Goal: Task Accomplishment & Management: Manage account settings

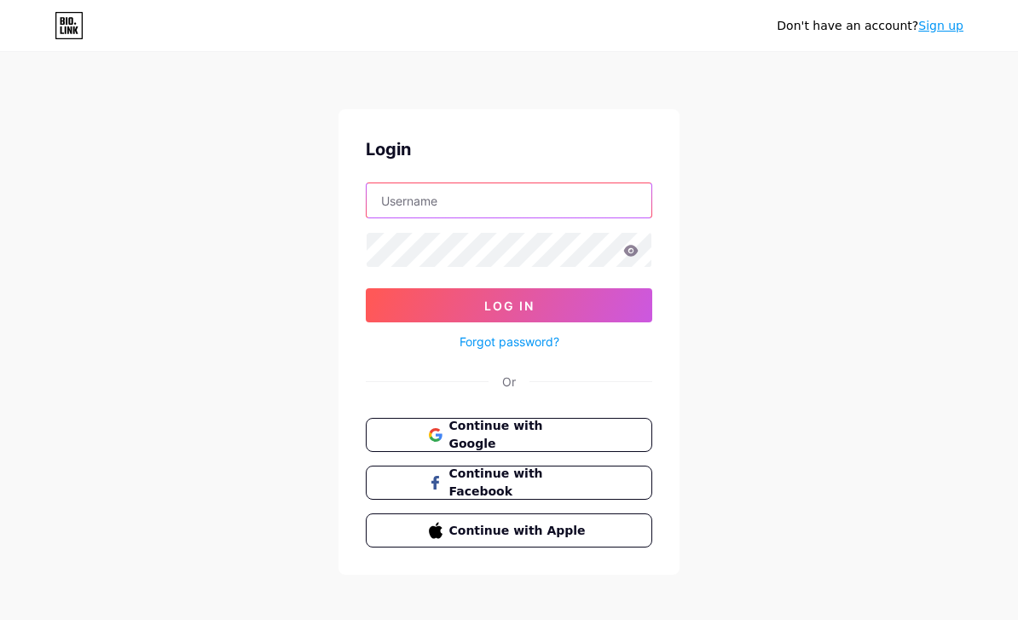
click at [560, 198] on input "text" at bounding box center [508, 200] width 285 height 34
type input "Zoozansr@gmail.com"
click at [509, 305] on button "Log In" at bounding box center [509, 305] width 286 height 34
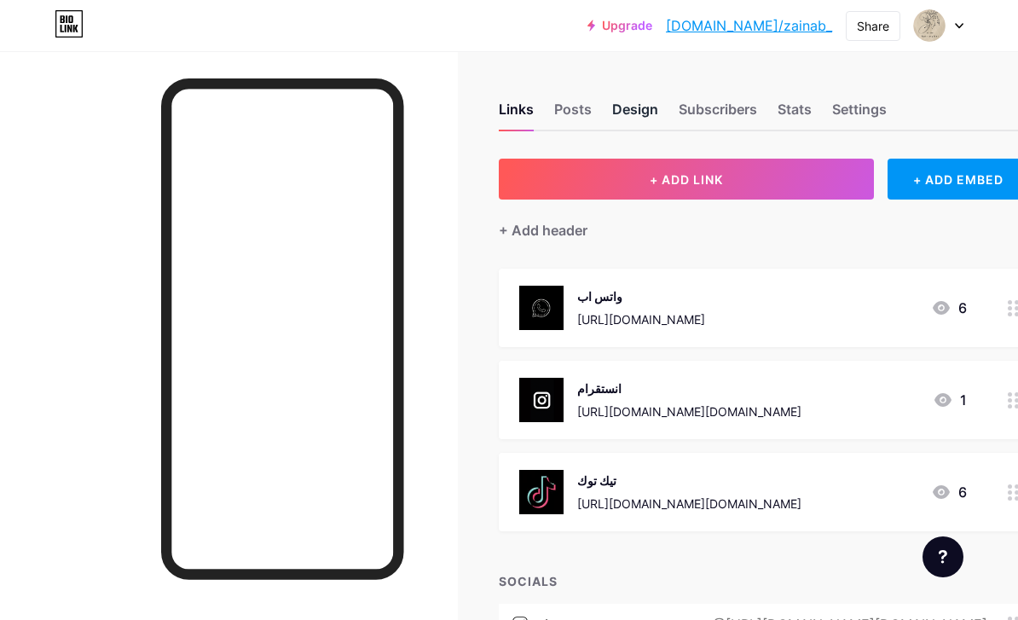
click at [630, 108] on div "Design" at bounding box center [635, 114] width 46 height 31
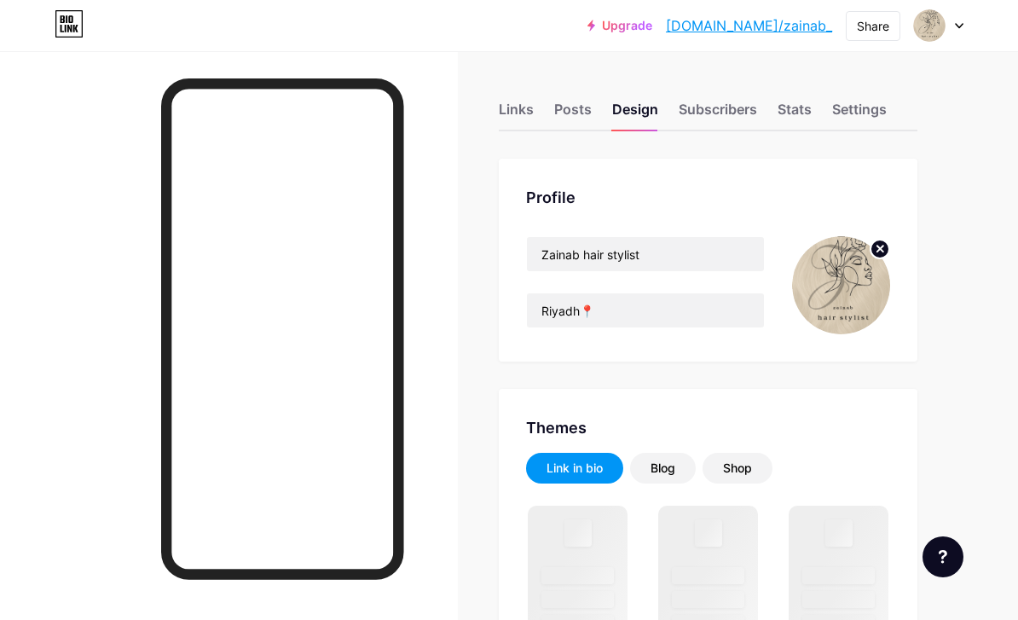
click at [840, 282] on img at bounding box center [841, 285] width 98 height 98
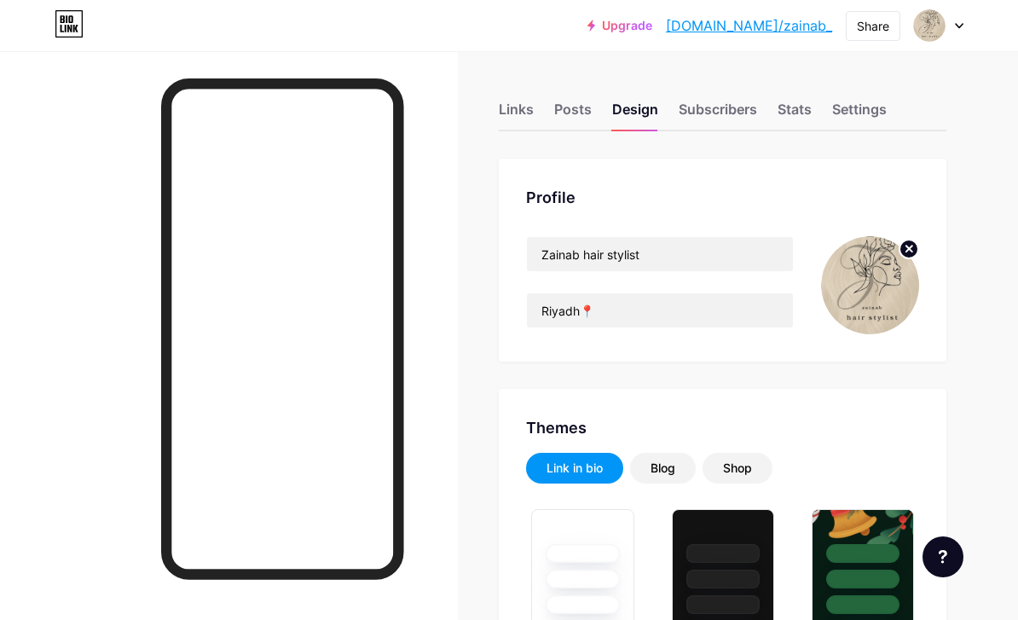
type input "#000000"
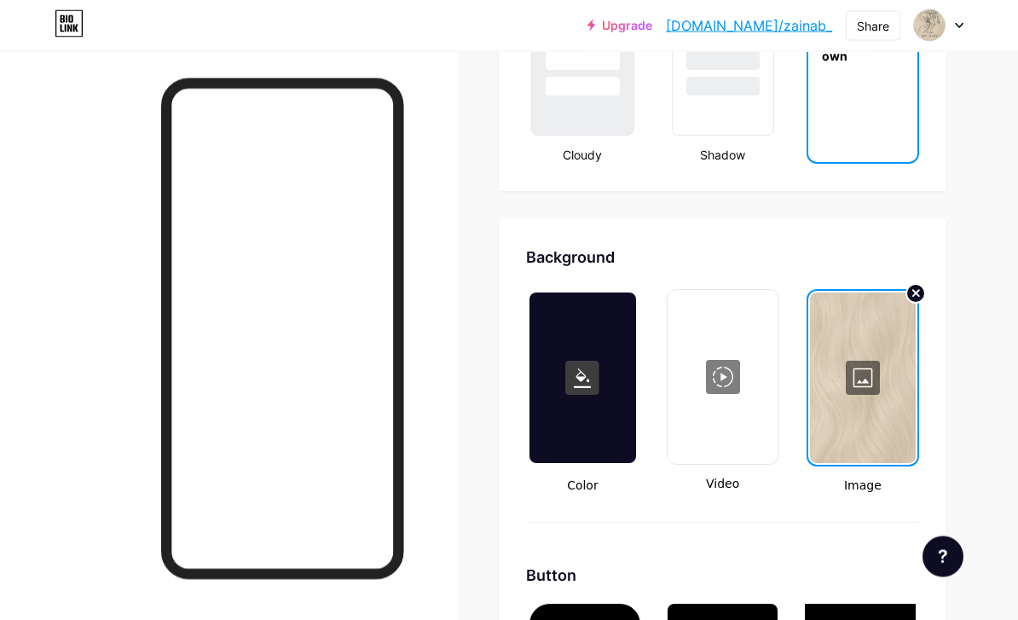
scroll to position [2113, 0]
click at [863, 381] on div at bounding box center [863, 377] width 106 height 170
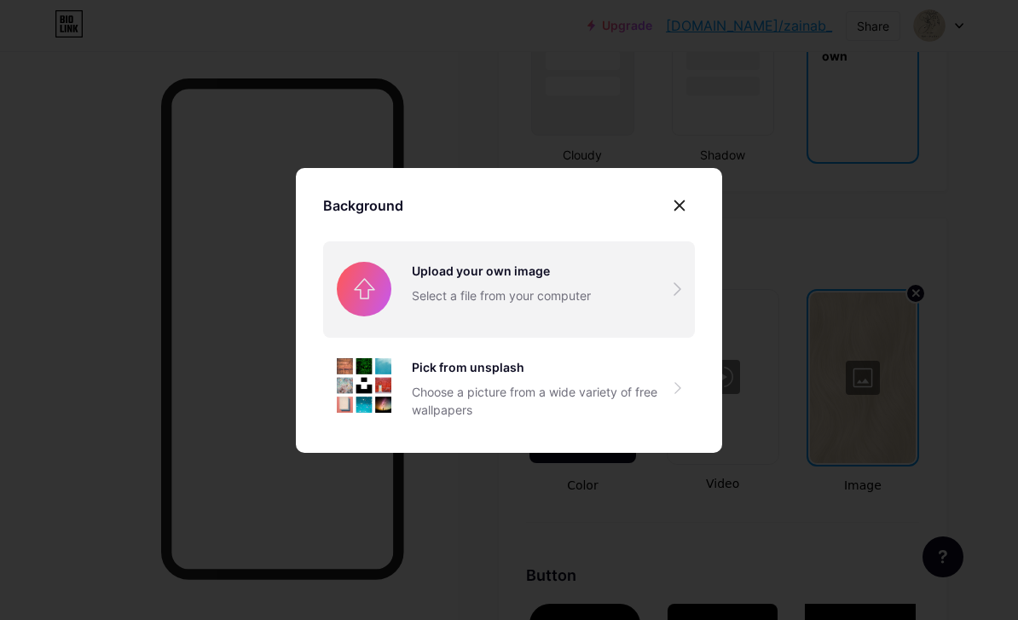
click at [520, 315] on input "file" at bounding box center [509, 288] width 372 height 95
click at [514, 294] on input "file" at bounding box center [509, 288] width 372 height 95
click at [596, 309] on input "file" at bounding box center [509, 288] width 372 height 95
click at [619, 290] on input "file" at bounding box center [509, 288] width 372 height 95
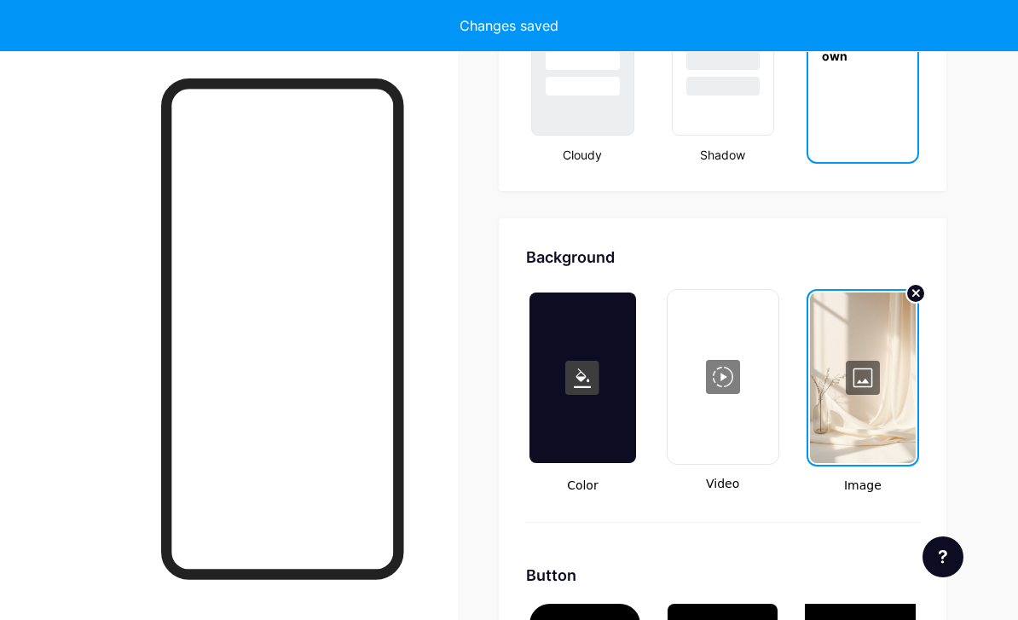
type input "#000000"
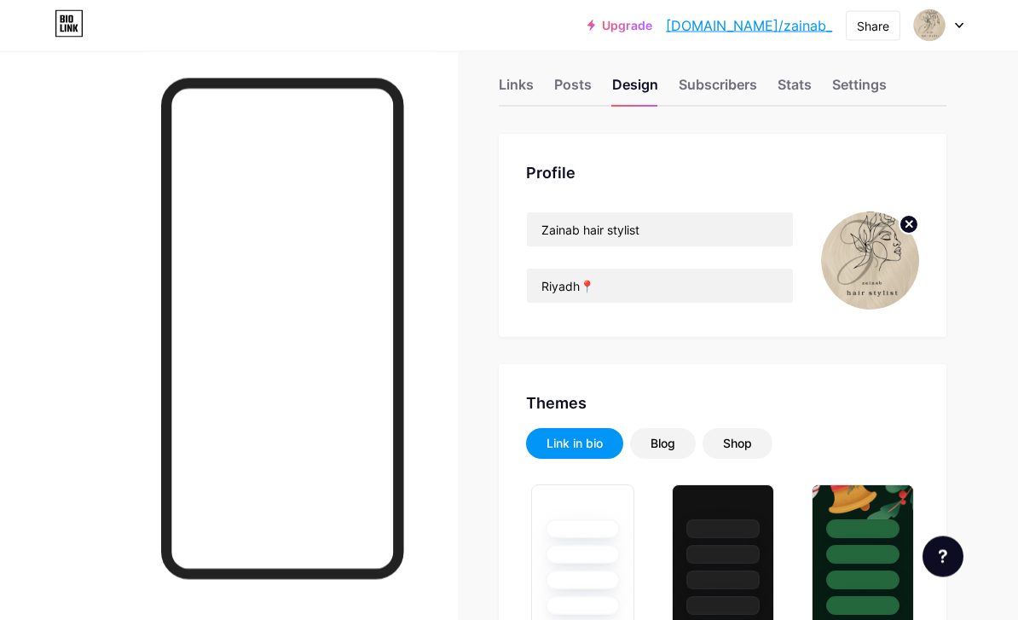
scroll to position [0, 0]
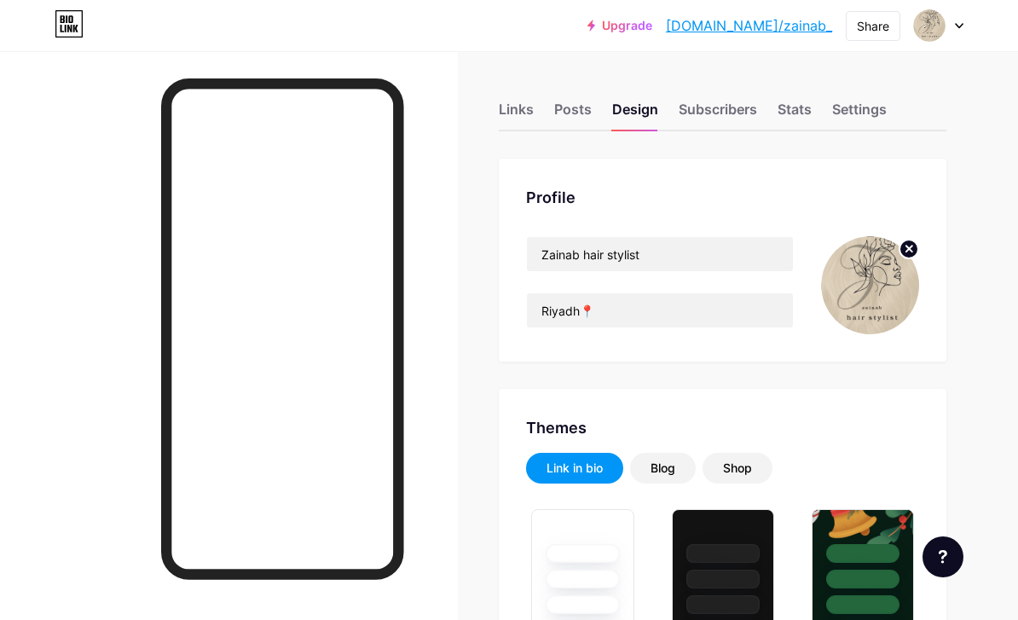
click at [909, 246] on circle at bounding box center [908, 249] width 19 height 19
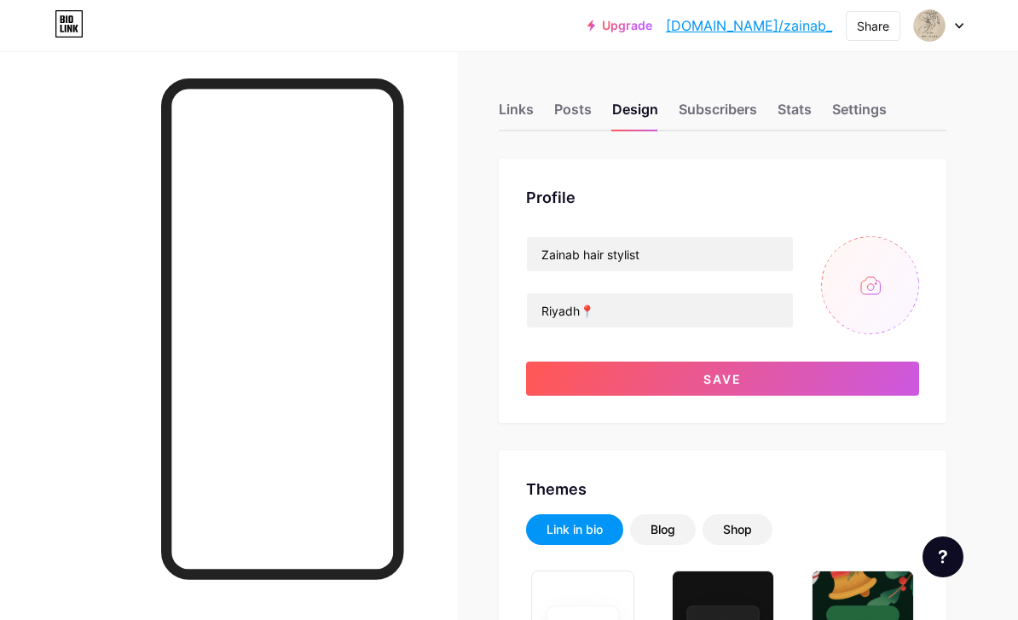
click at [875, 278] on input "file" at bounding box center [870, 285] width 98 height 98
click at [861, 274] on input "file" at bounding box center [870, 285] width 98 height 98
type input "C:\fakepath\IMG_2418.png"
click at [907, 252] on circle at bounding box center [908, 249] width 19 height 19
click at [915, 288] on input "file" at bounding box center [870, 285] width 98 height 98
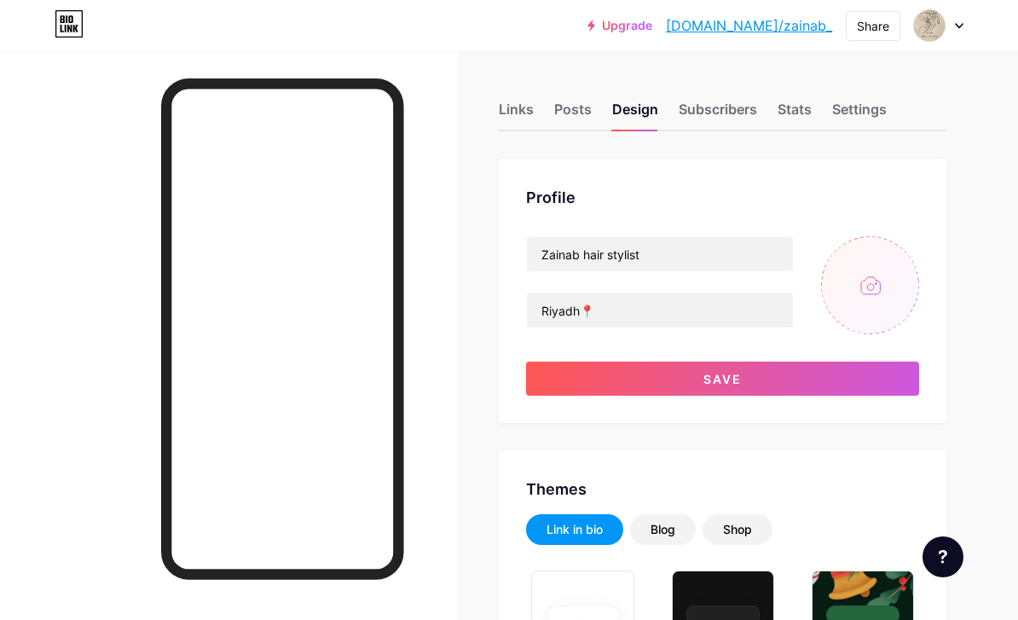
type input "C:\fakepath\IMG_2418.jpeg"
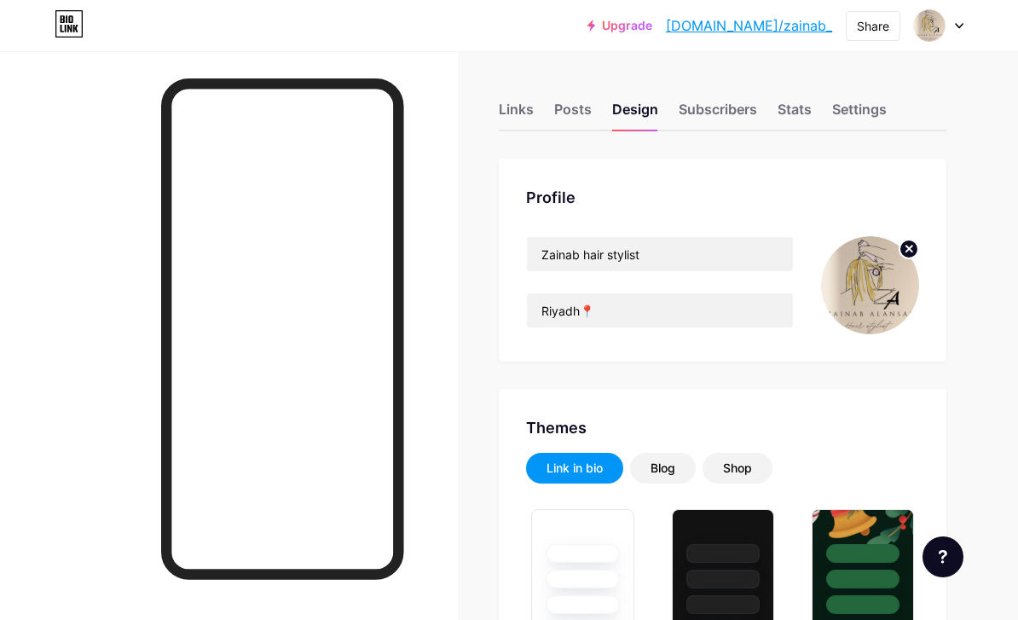
type input "#000000"
click at [909, 245] on circle at bounding box center [908, 249] width 19 height 19
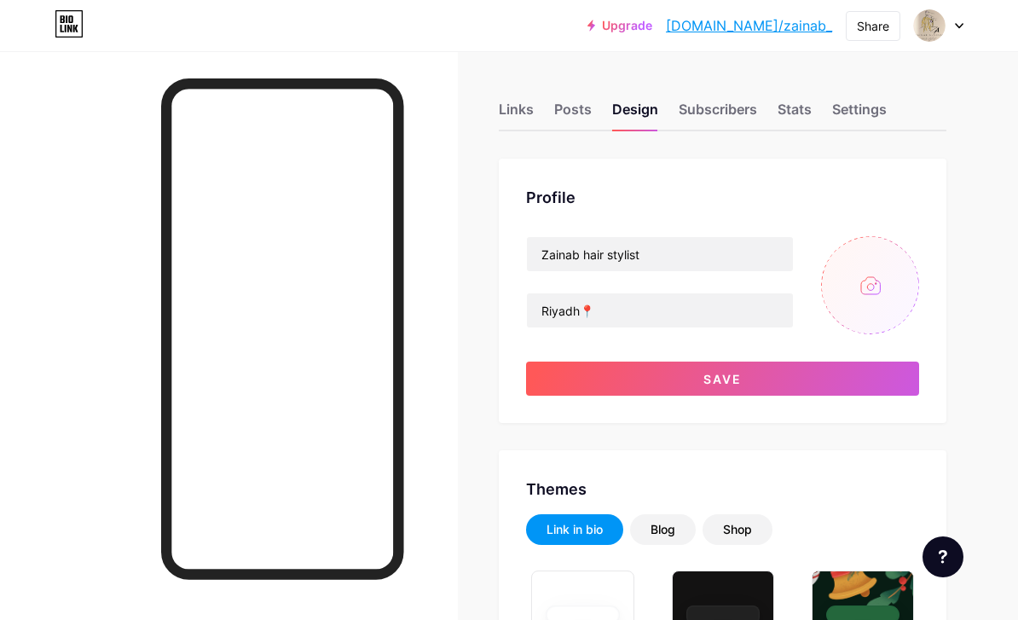
click at [880, 279] on input "file" at bounding box center [870, 285] width 98 height 98
type input "C:\fakepath\IMG_2418.jpeg"
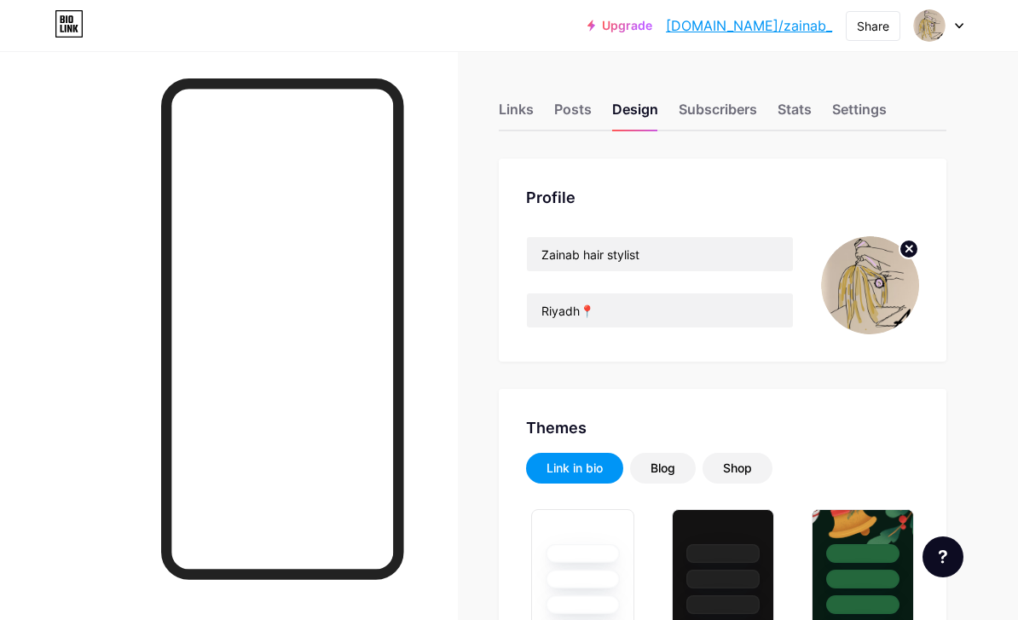
type input "#000000"
click at [908, 252] on circle at bounding box center [908, 249] width 19 height 19
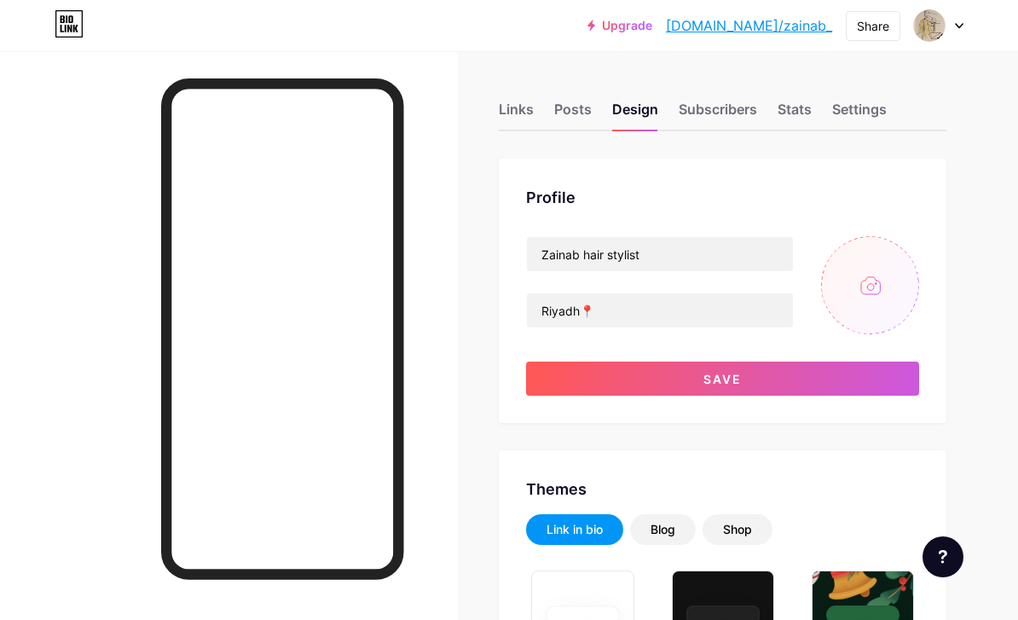
click at [883, 284] on input "file" at bounding box center [870, 285] width 98 height 98
click at [880, 286] on input "file" at bounding box center [870, 285] width 98 height 98
type input "C:\fakepath\IMG_2418.jpeg"
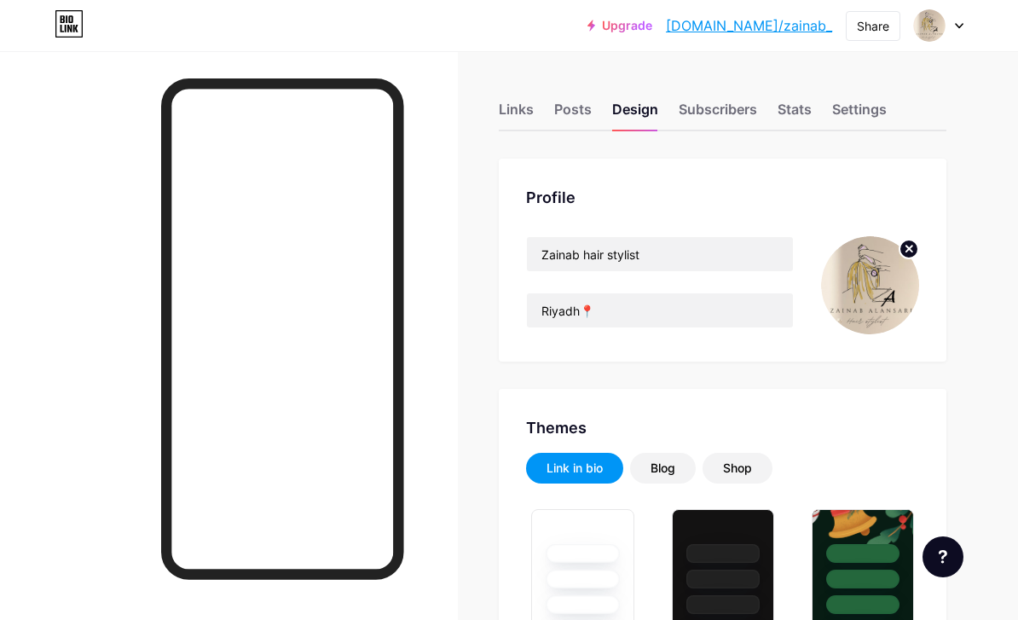
type input "#000000"
